Goal: Entertainment & Leisure: Browse casually

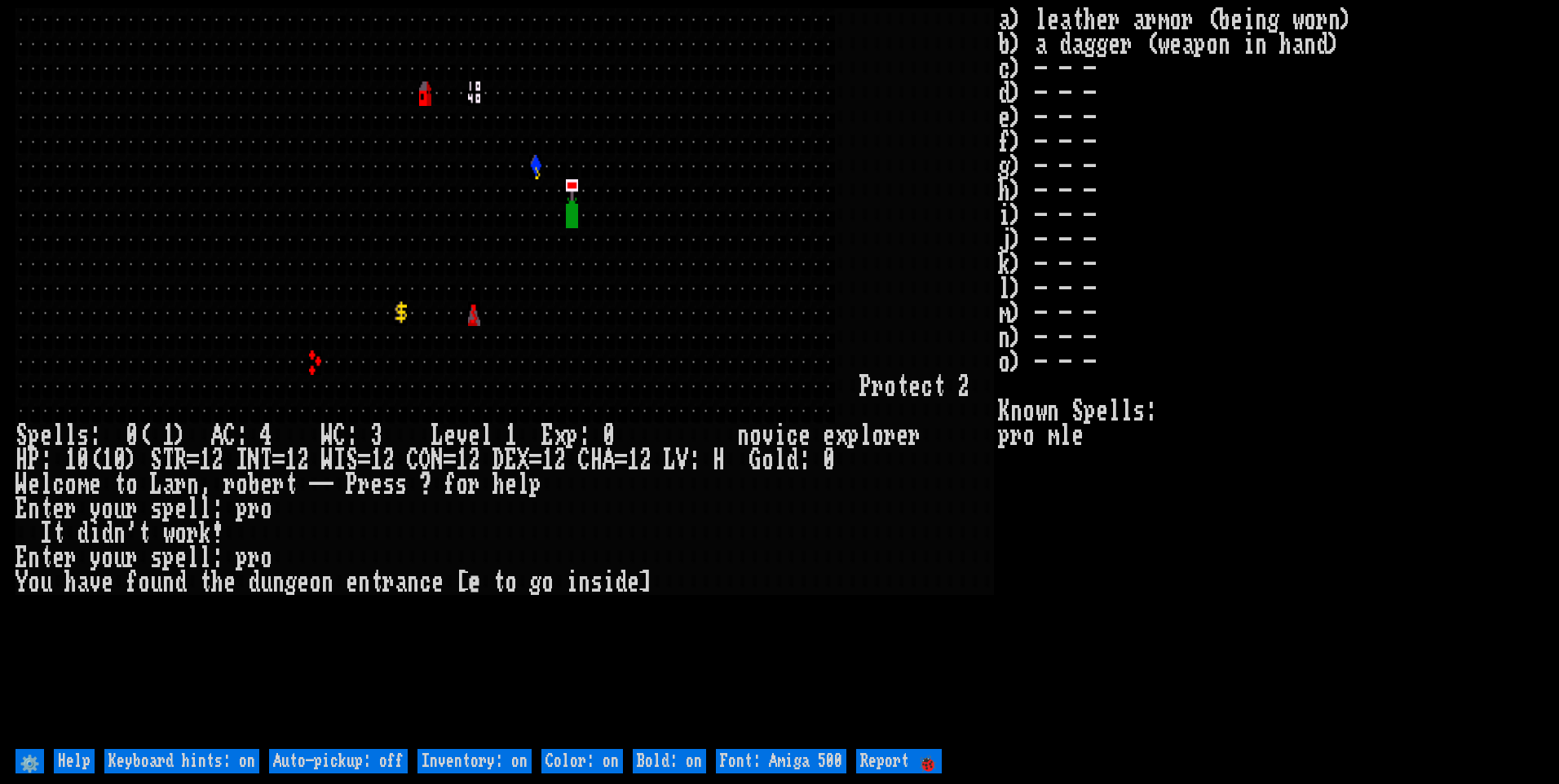
click at [378, 764] on off "Auto-pickup: off" at bounding box center [338, 761] width 138 height 25
type off "Auto-pickup: on"
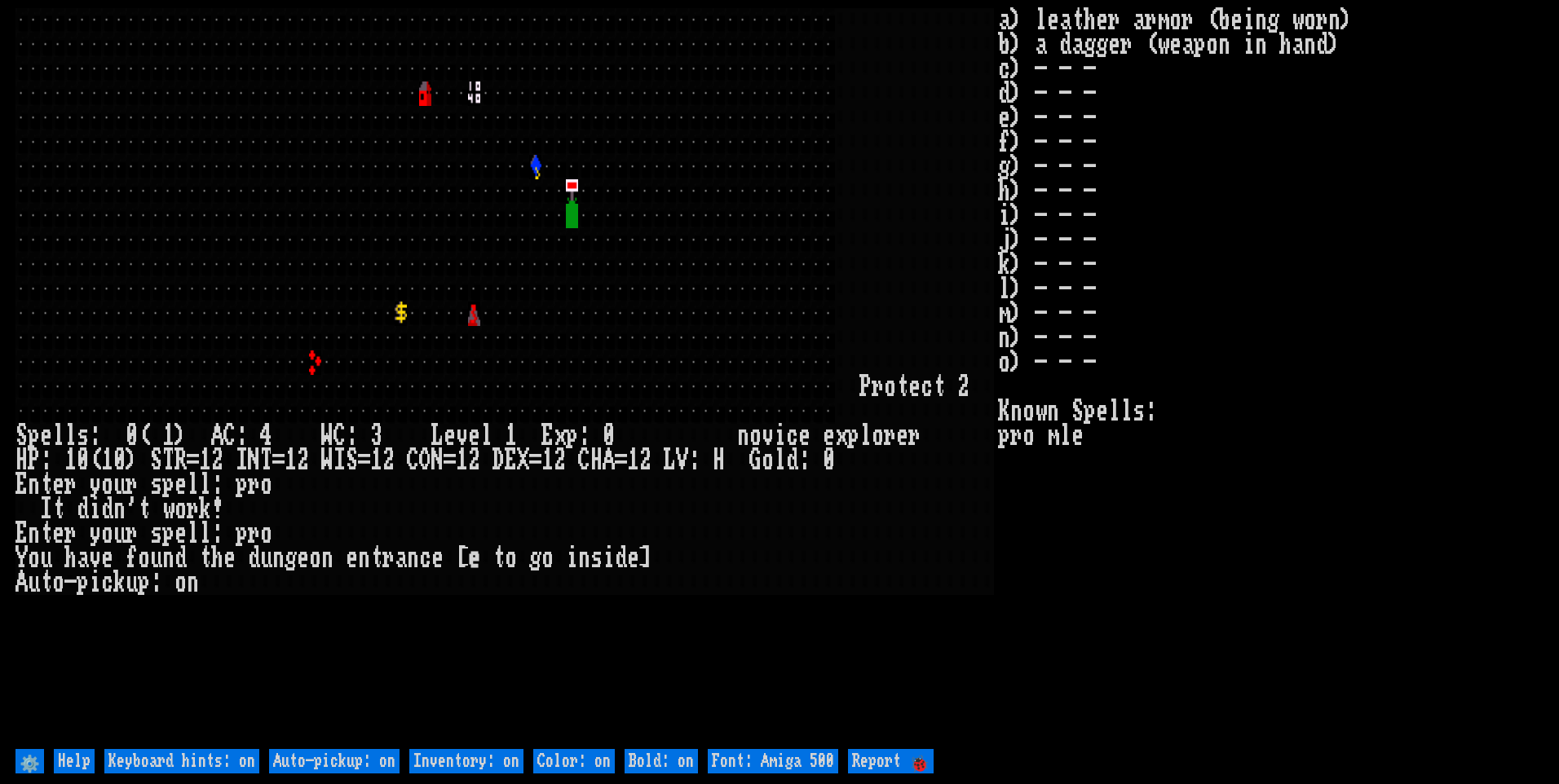
click at [544, 749] on on "Color: on" at bounding box center [574, 761] width 82 height 25
type on "Color: off"
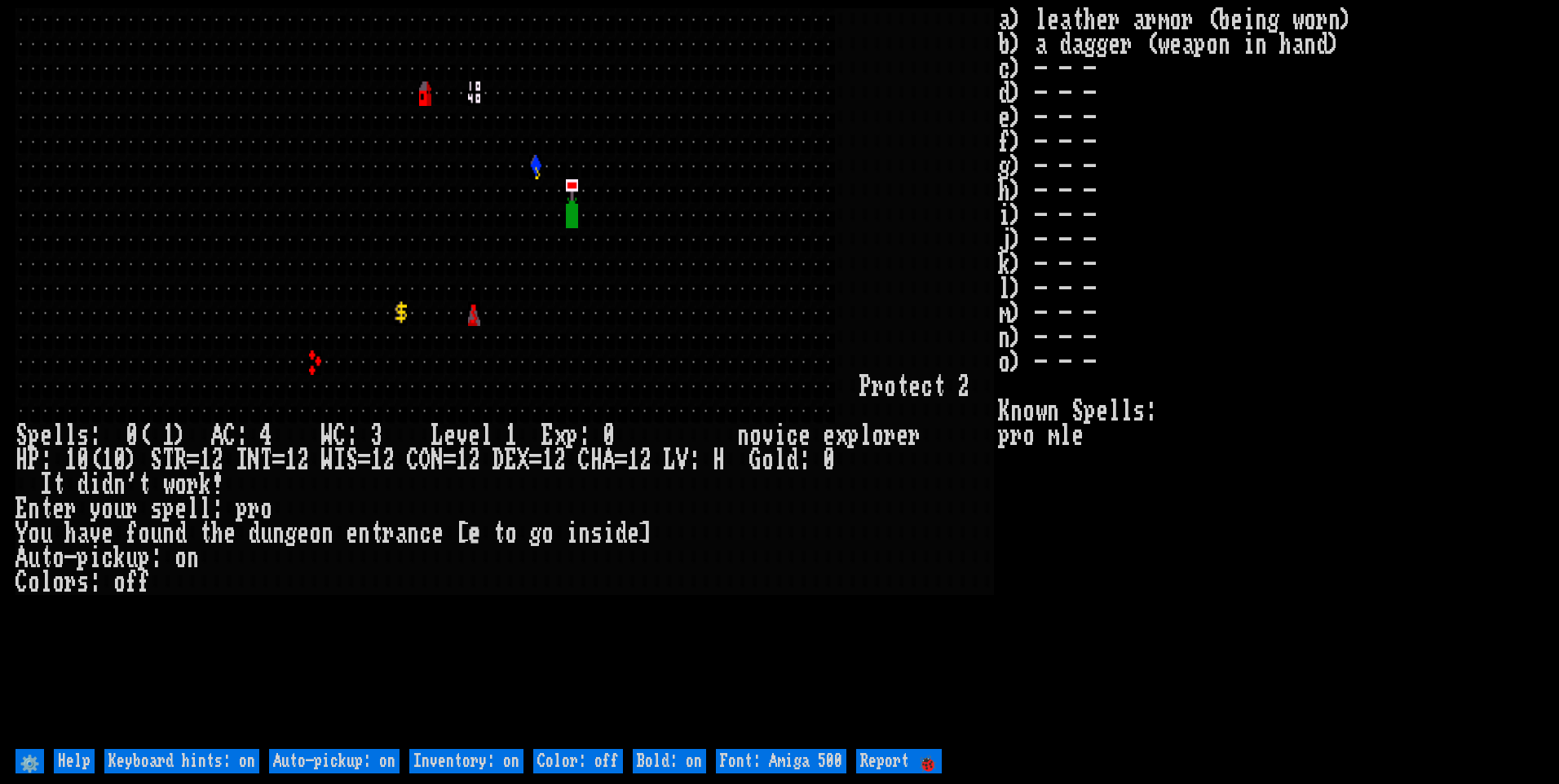
click at [563, 768] on on "Color: off" at bounding box center [578, 761] width 90 height 25
type on "Color: on"
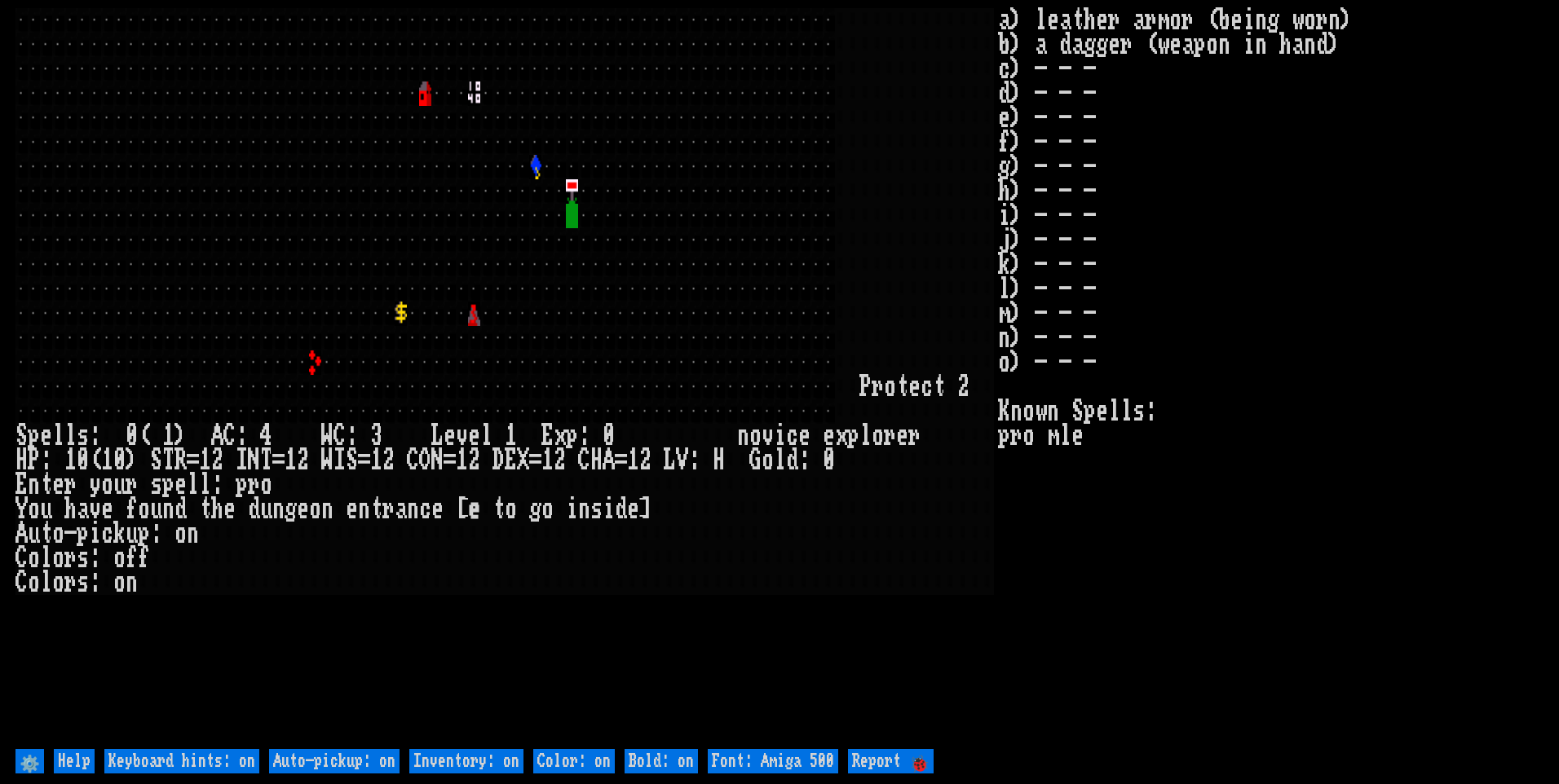
click at [488, 758] on on "Inventory: on" at bounding box center [466, 761] width 115 height 25
type on "Inventory: off"
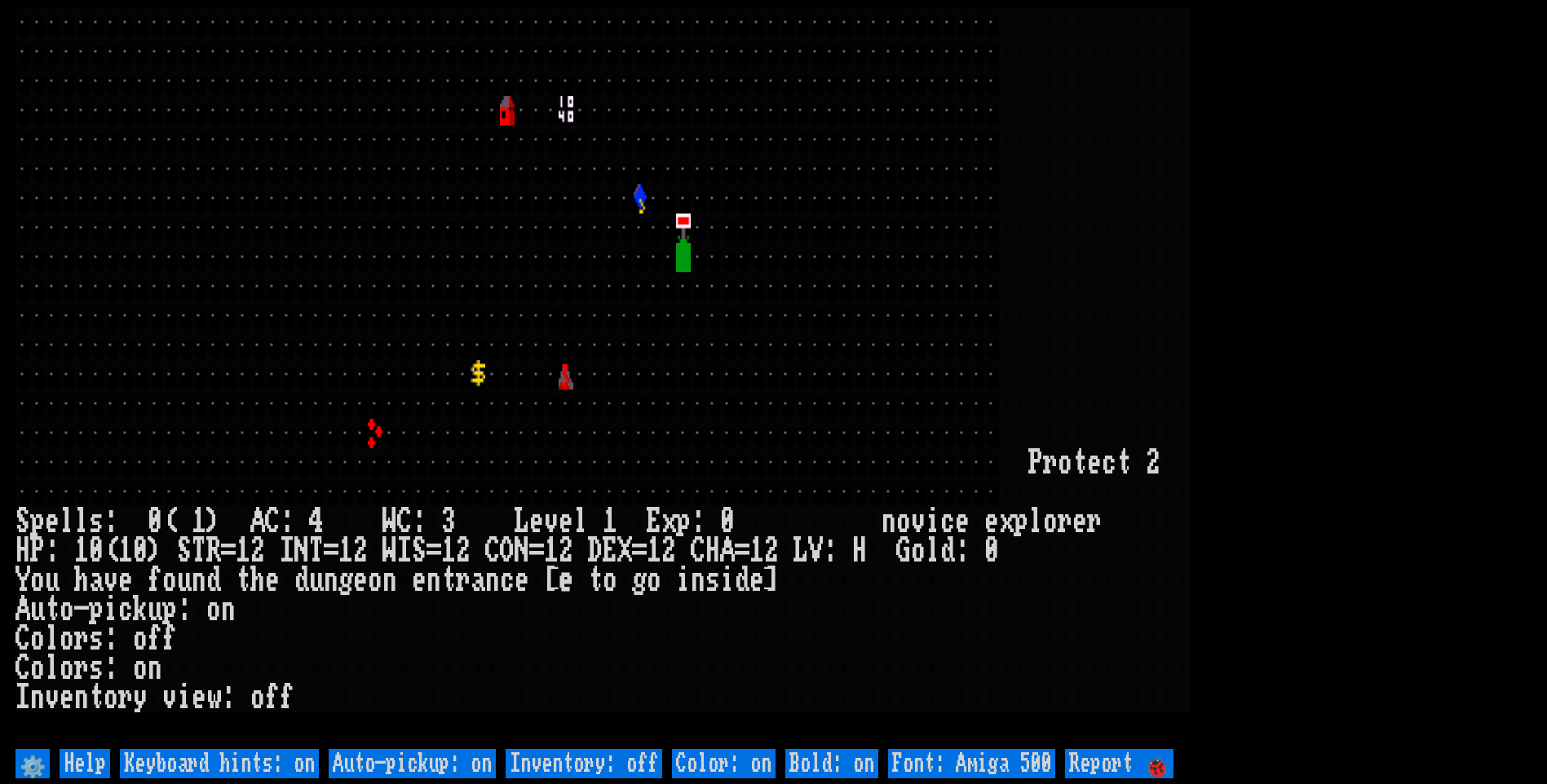
click at [1024, 763] on 500 "Font: Amiga 500" at bounding box center [971, 764] width 167 height 30
type 500 "Font: Amiga 1200"
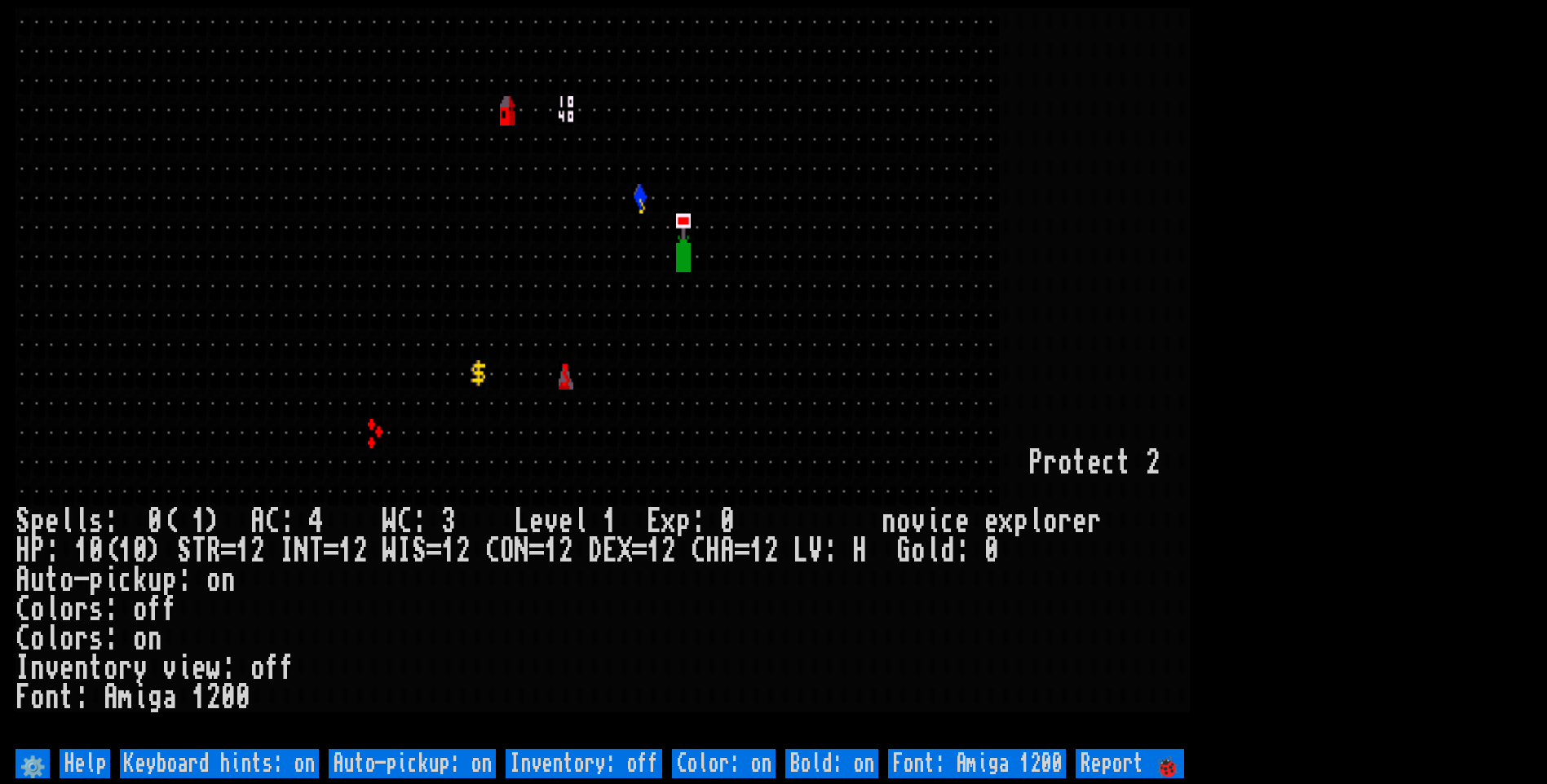
click at [1418, 357] on larn at bounding box center [774, 376] width 1515 height 737
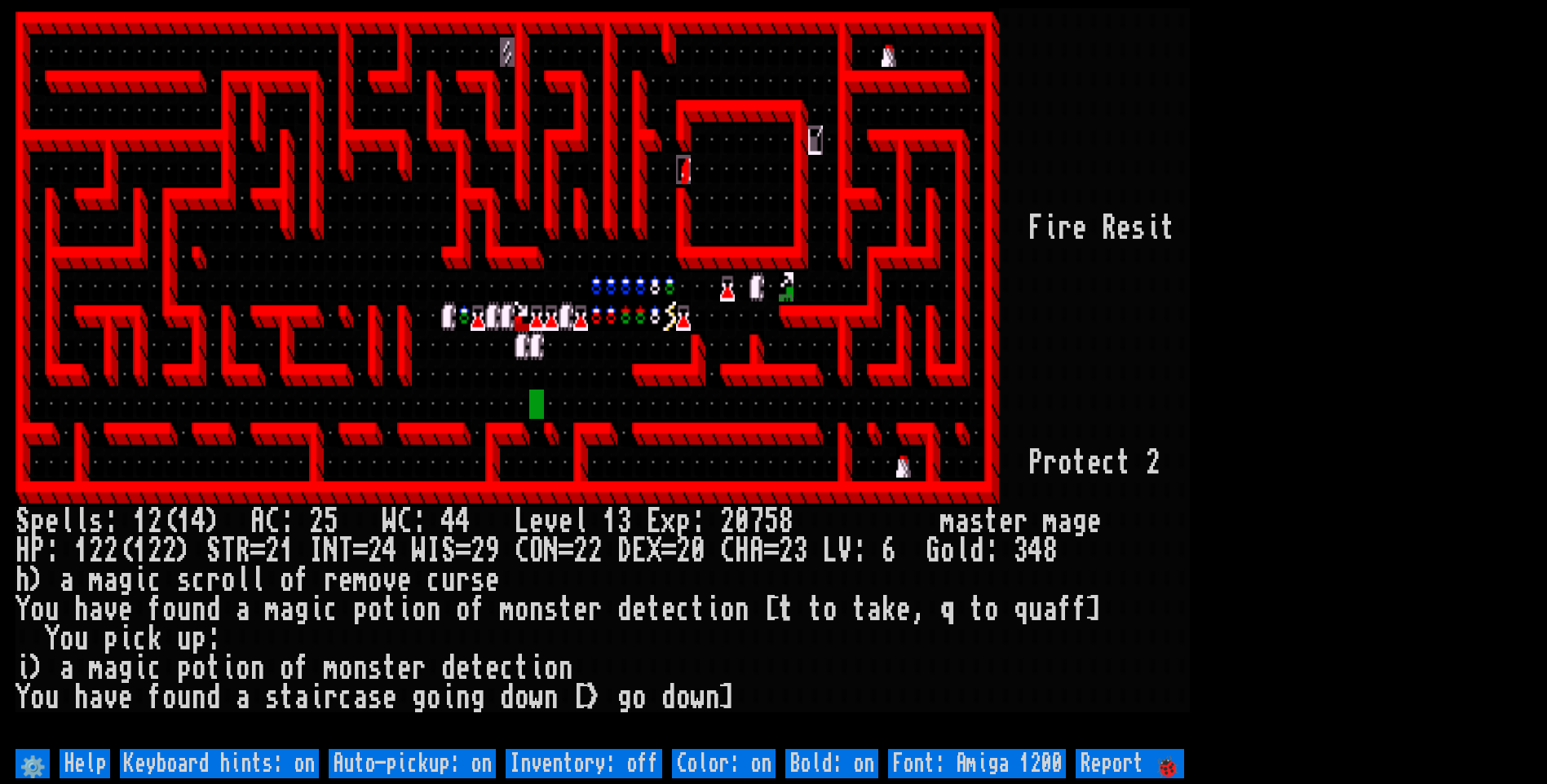
click at [442, 762] on off "Auto-pickup: on" at bounding box center [412, 764] width 167 height 30
type off "Auto-pickup: off"
